Goal: Task Accomplishment & Management: Manage account settings

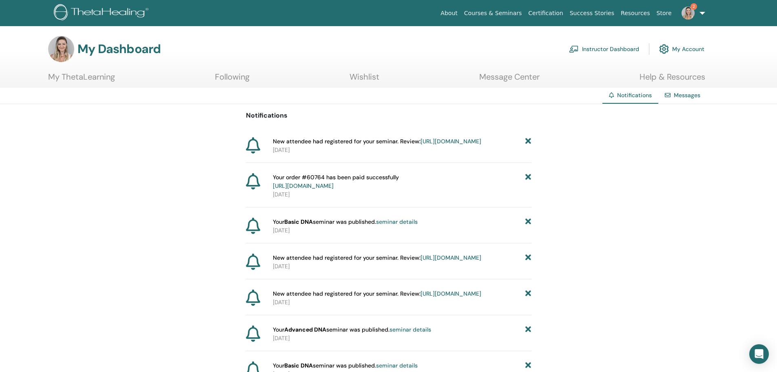
click at [421, 145] on link "https://member.thetahealing.com/instructor/seminar/371733/attendees" at bounding box center [451, 141] width 61 height 7
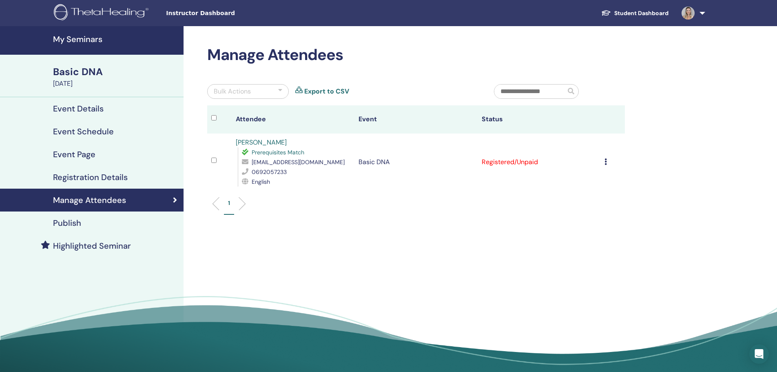
click at [605, 162] on icon at bounding box center [606, 161] width 2 height 7
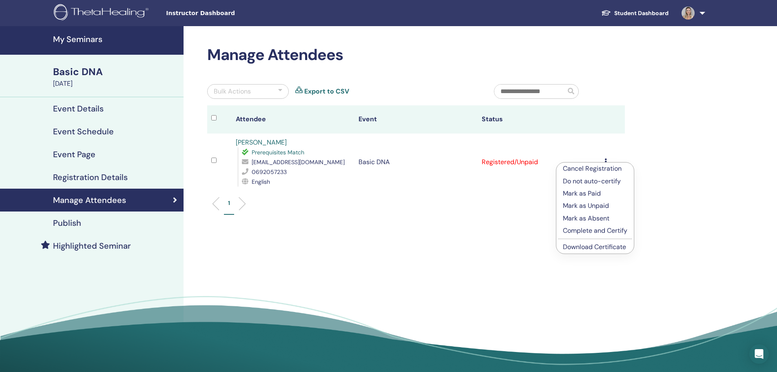
click at [596, 192] on p "Mark as Paid" at bounding box center [595, 194] width 64 height 10
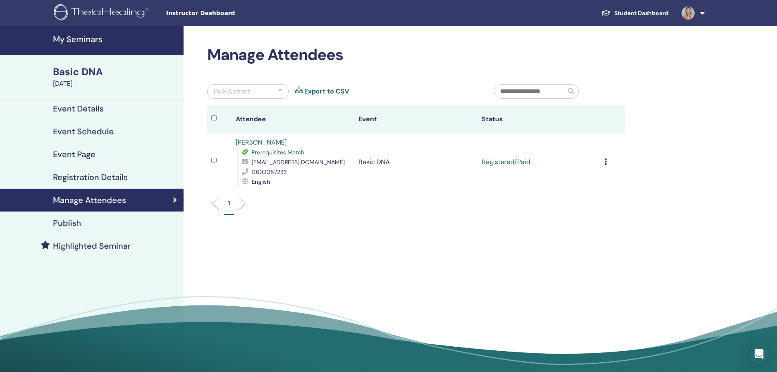
click at [82, 40] on h4 "My Seminars" at bounding box center [116, 39] width 126 height 10
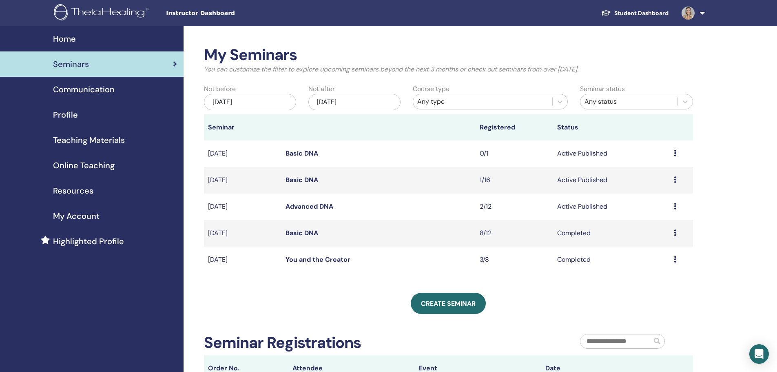
click at [300, 206] on link "Advanced DNA" at bounding box center [310, 206] width 48 height 9
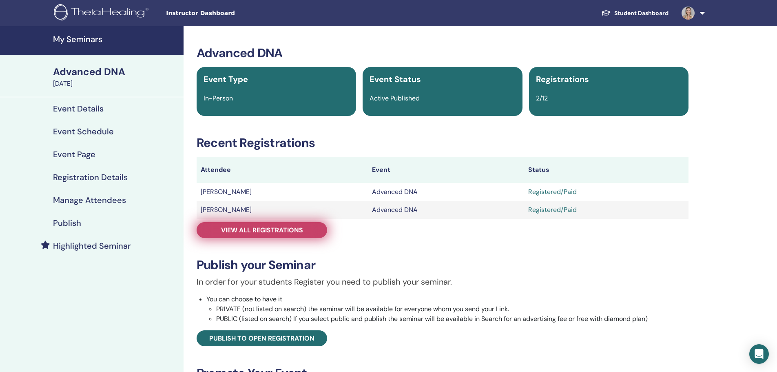
click at [267, 234] on link "View all registrations" at bounding box center [262, 230] width 131 height 16
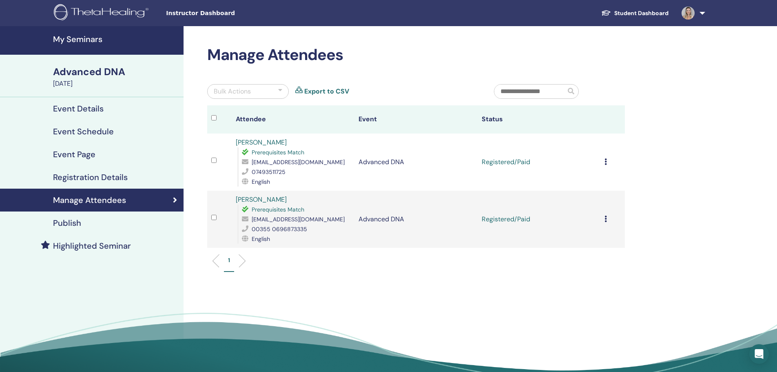
click at [75, 37] on h4 "My Seminars" at bounding box center [116, 39] width 126 height 10
